Goal: Task Accomplishment & Management: Use online tool/utility

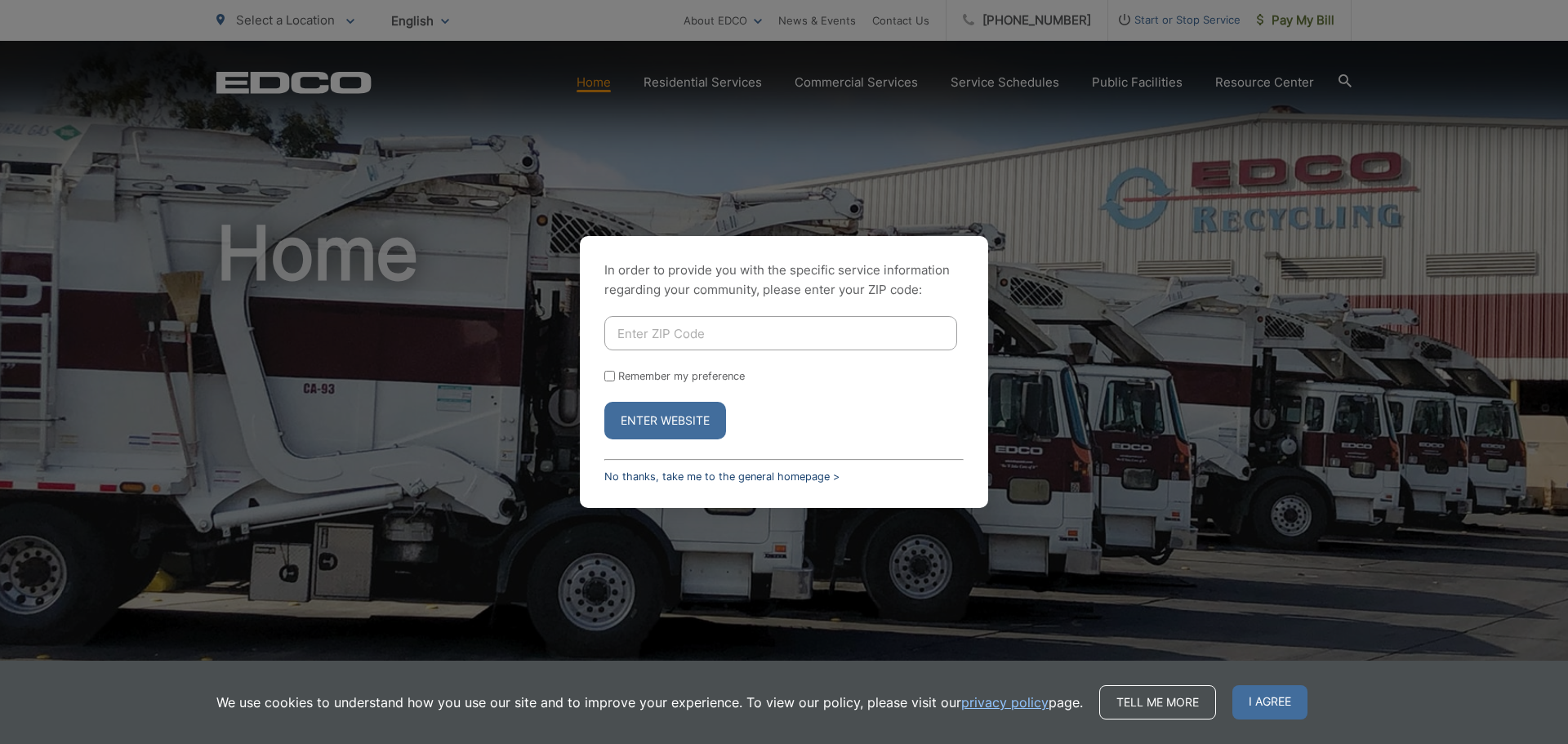
click at [704, 476] on link "No thanks, take me to the general homepage >" at bounding box center [722, 476] width 235 height 12
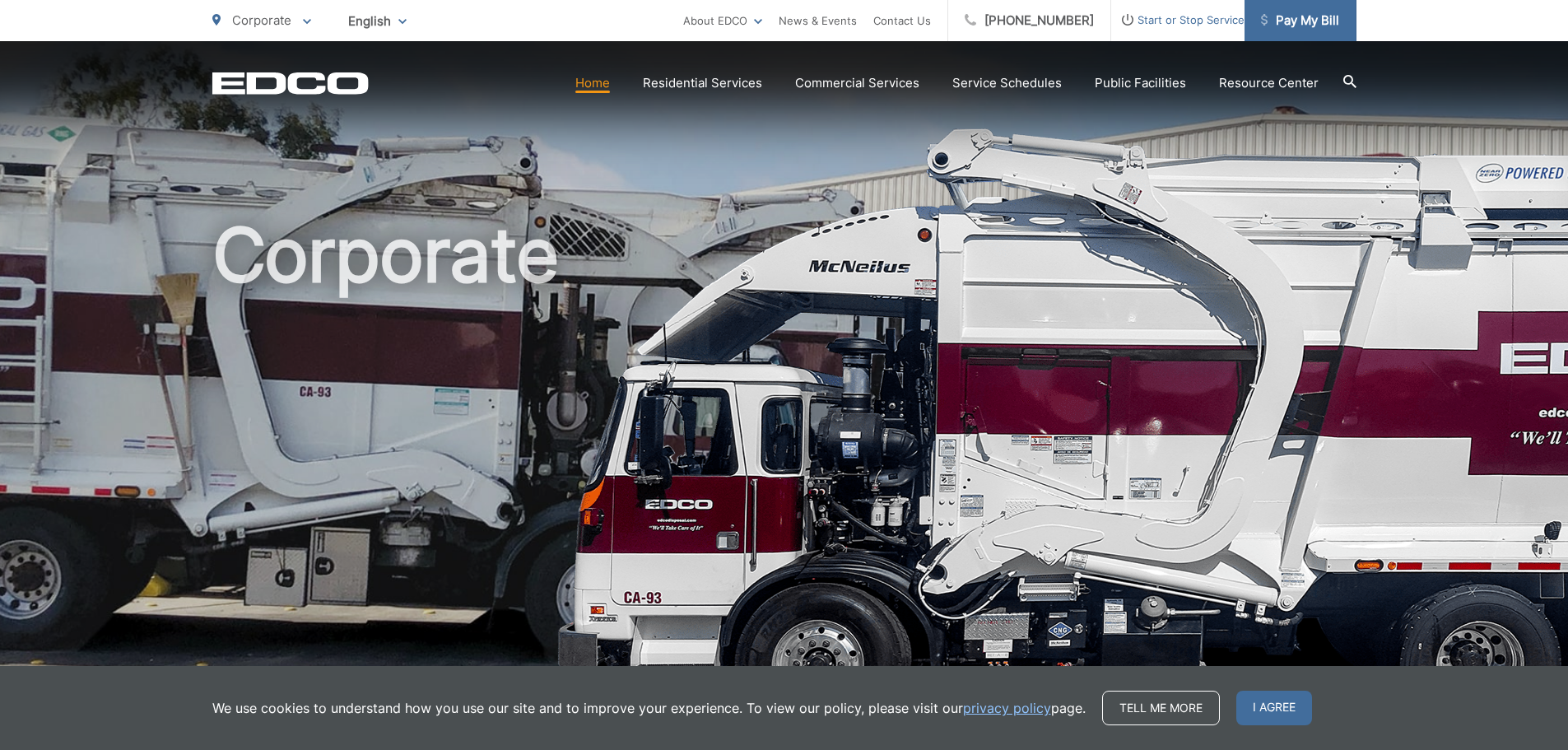
click at [1288, 19] on span "Pay My Bill" at bounding box center [1300, 20] width 78 height 20
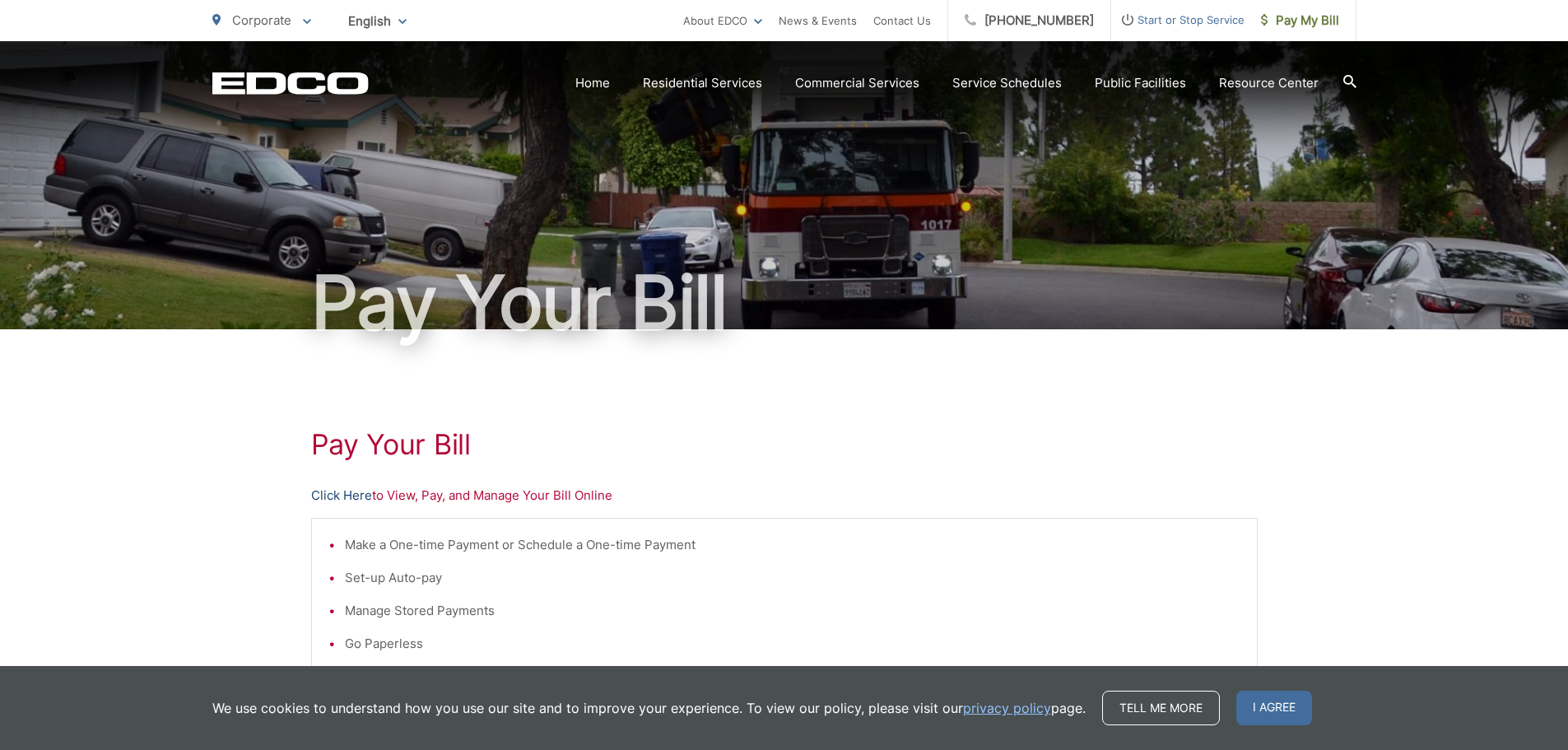
click at [325, 492] on link "Click Here" at bounding box center [341, 495] width 61 height 20
